Goal: Task Accomplishment & Management: Use online tool/utility

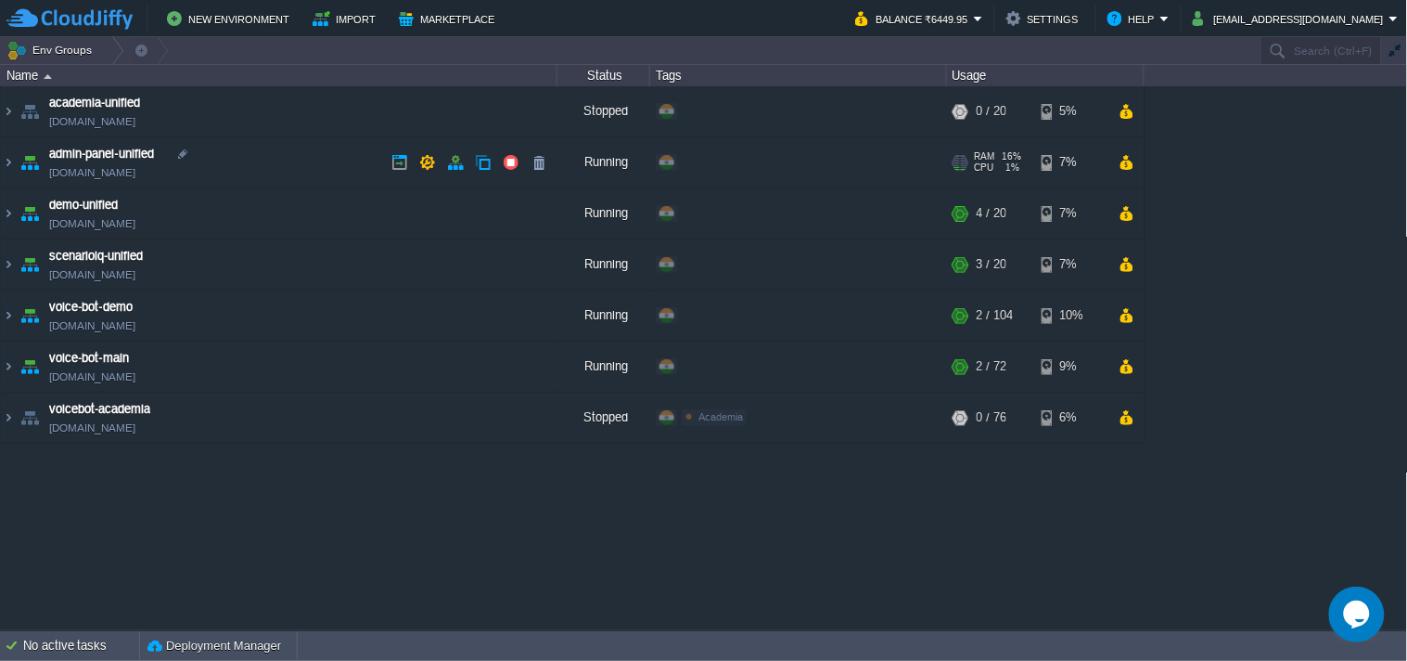
click at [124, 176] on link "[DOMAIN_NAME]" at bounding box center [92, 172] width 86 height 19
click at [12, 160] on img at bounding box center [8, 162] width 15 height 50
click at [13, 156] on img at bounding box center [8, 162] width 15 height 50
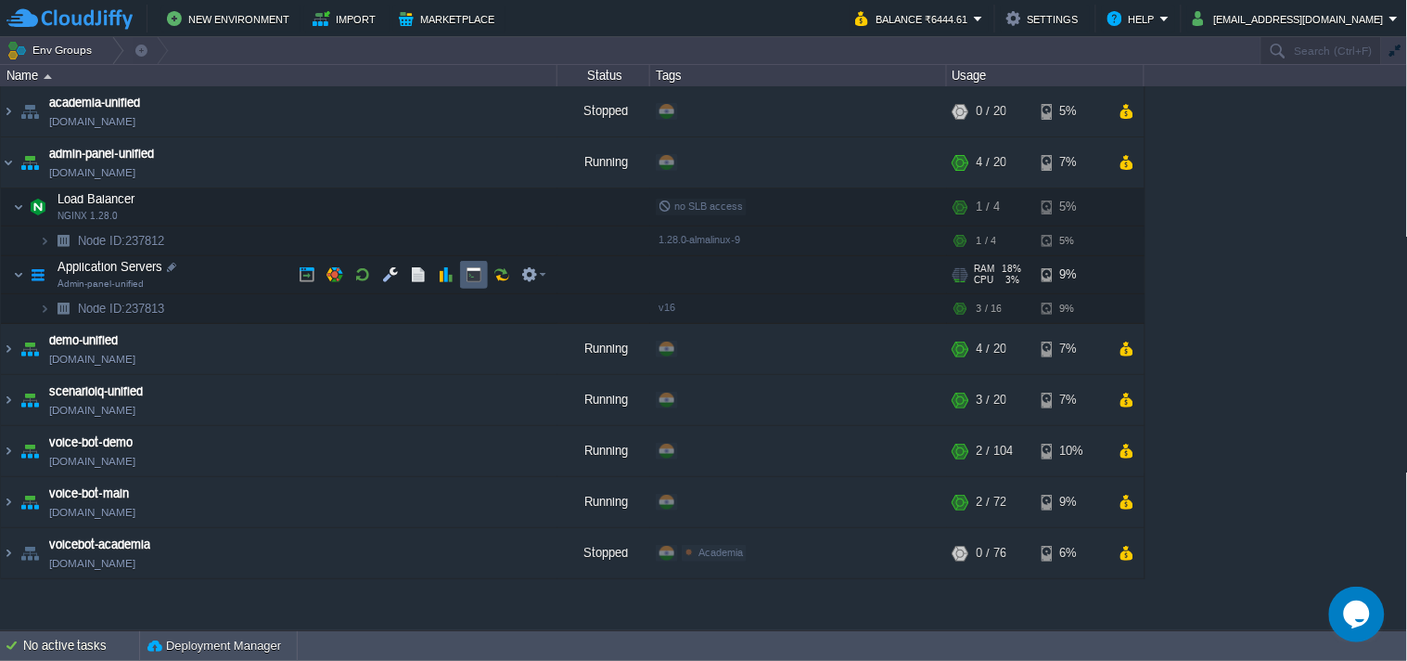
click at [504, 267] on button "button" at bounding box center [502, 274] width 17 height 17
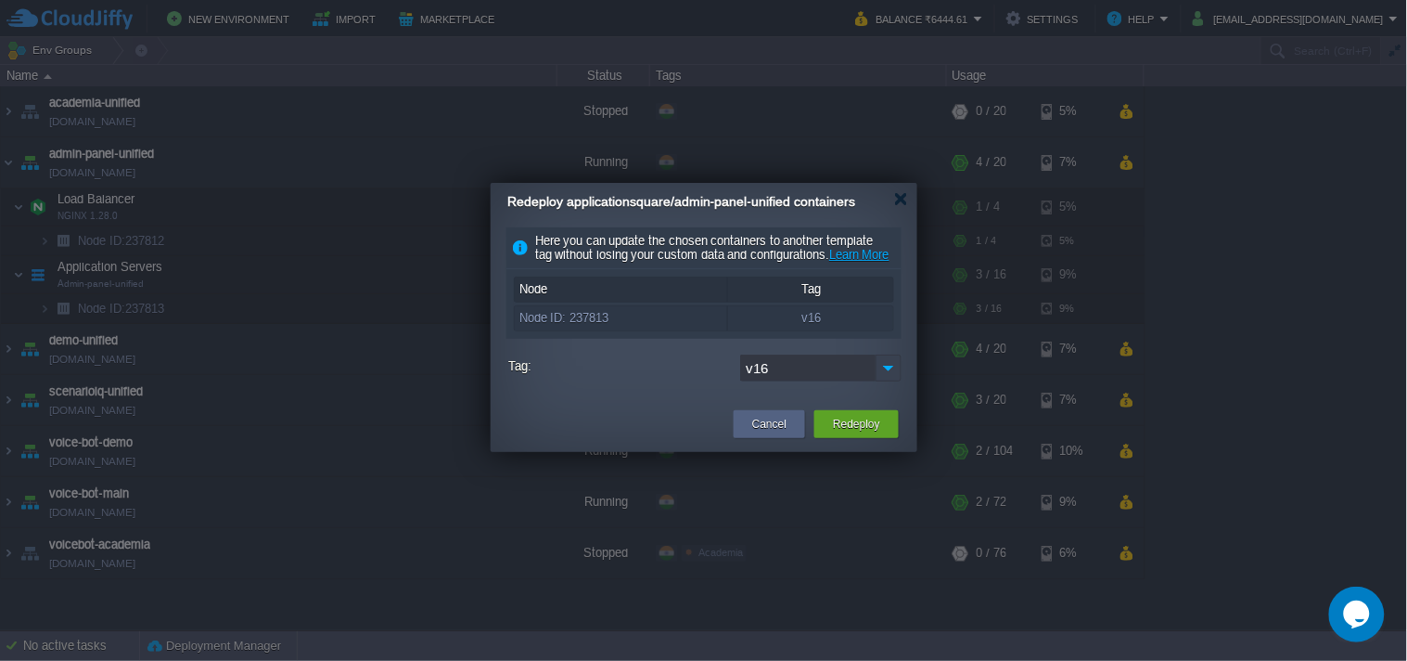
click at [894, 381] on img at bounding box center [889, 367] width 26 height 27
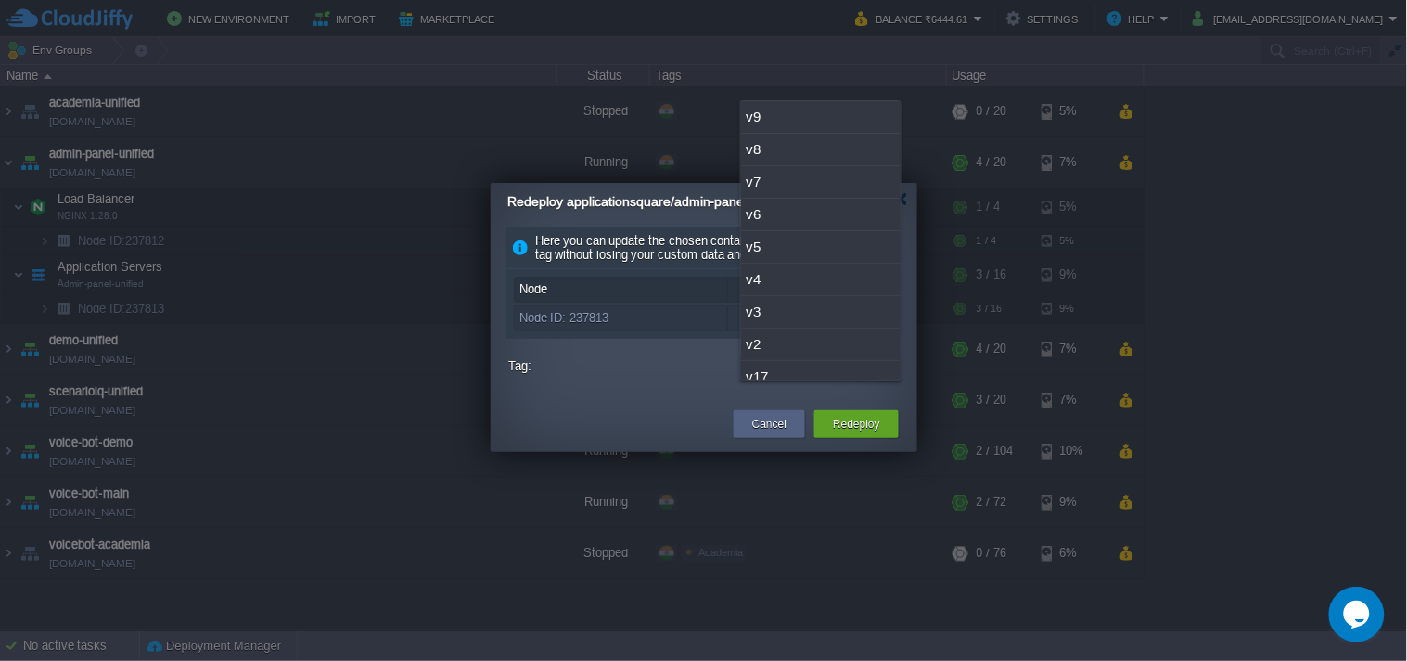
scroll to position [47, 0]
click at [833, 329] on div "v17" at bounding box center [821, 330] width 160 height 32
type input "v17"
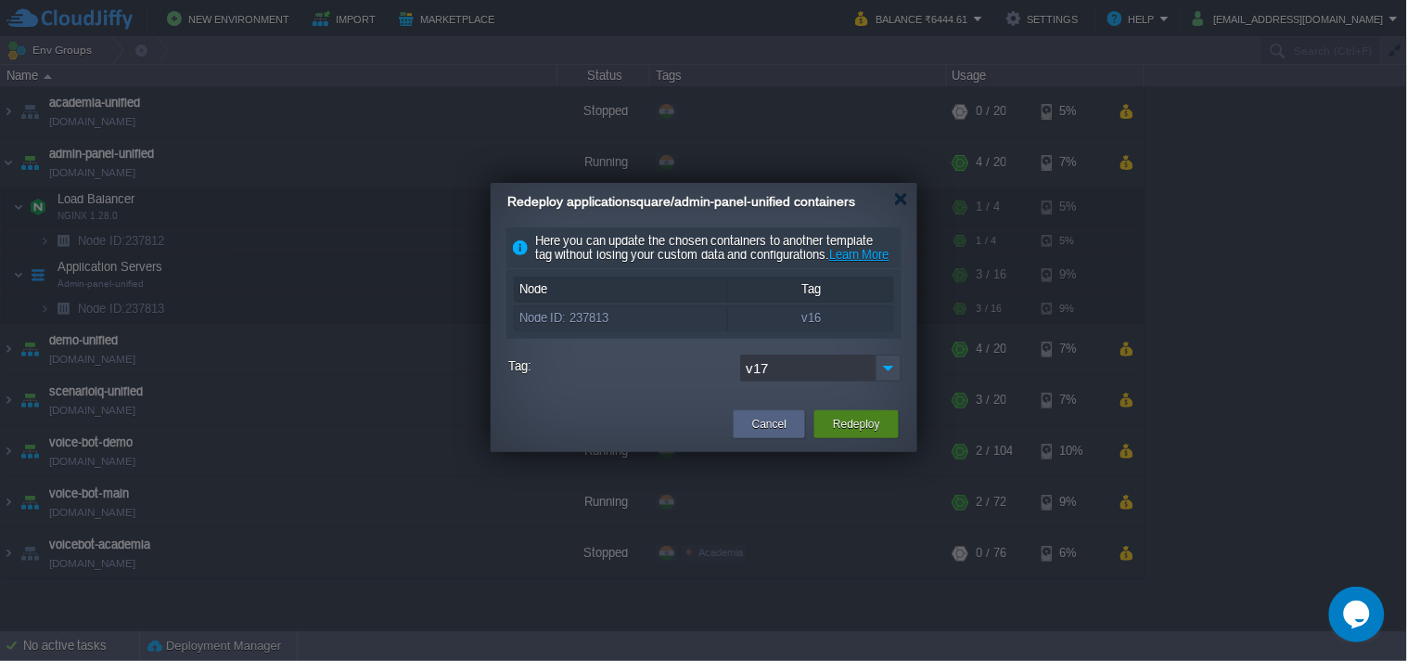
click at [840, 433] on button "Redeploy" at bounding box center [856, 424] width 47 height 19
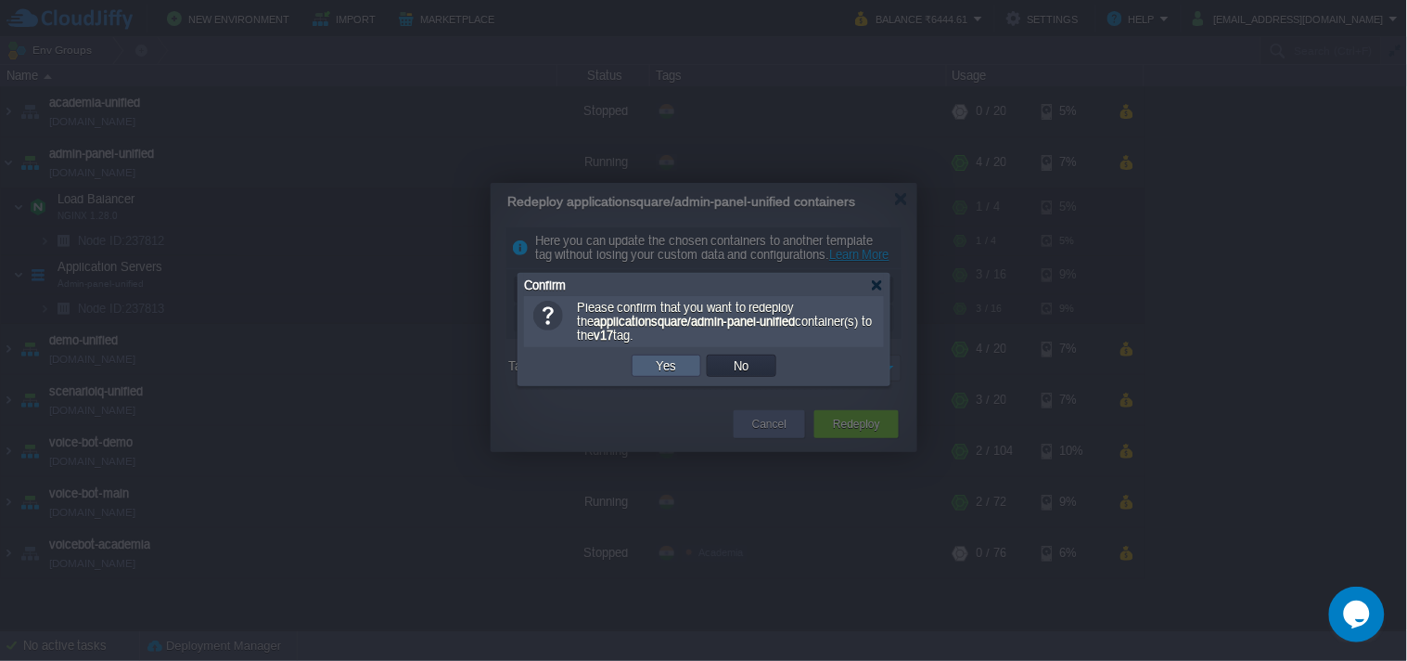
click at [684, 359] on td "Yes" at bounding box center [667, 365] width 70 height 22
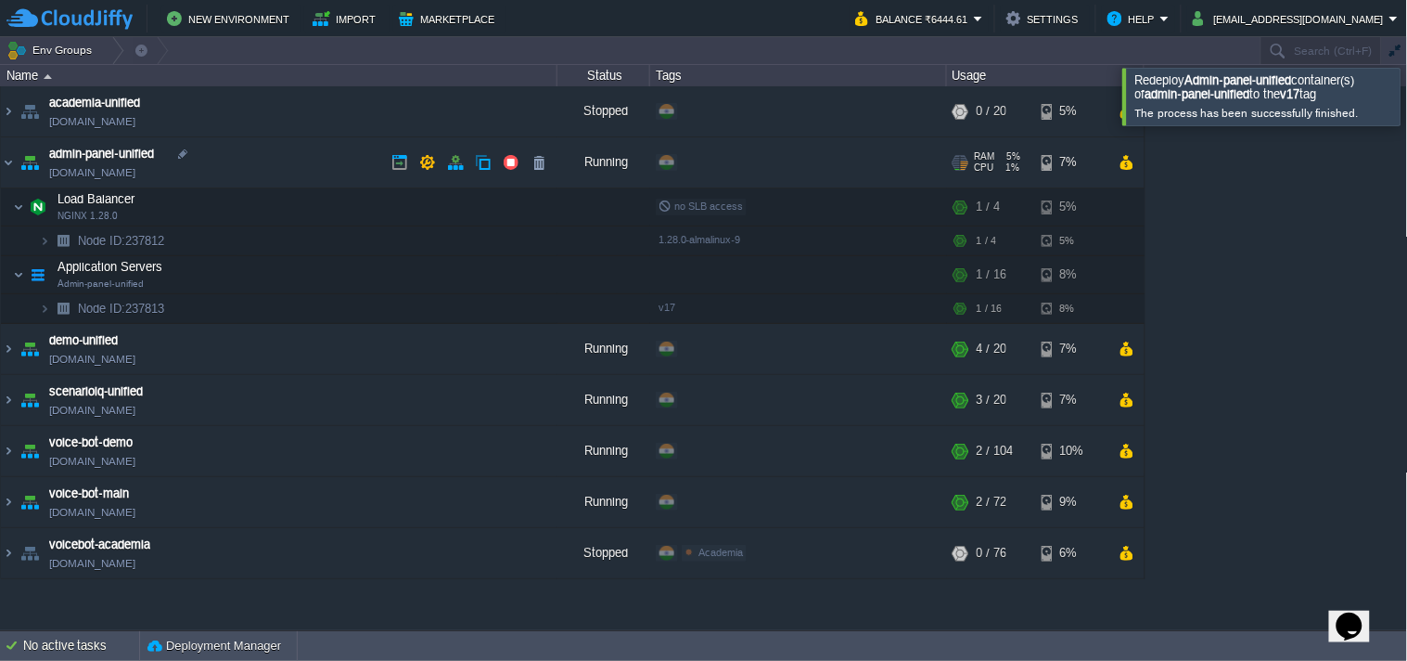
click at [135, 176] on link "[DOMAIN_NAME]" at bounding box center [92, 172] width 86 height 19
